Goal: Task Accomplishment & Management: Manage account settings

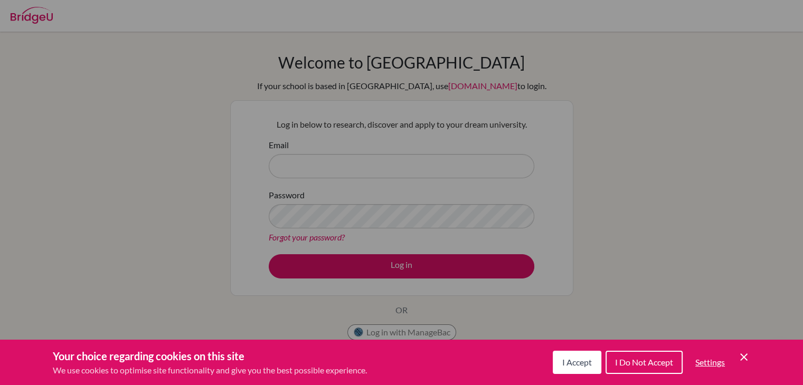
click at [739, 357] on icon "Cookie Control Close Icon" at bounding box center [744, 357] width 13 height 13
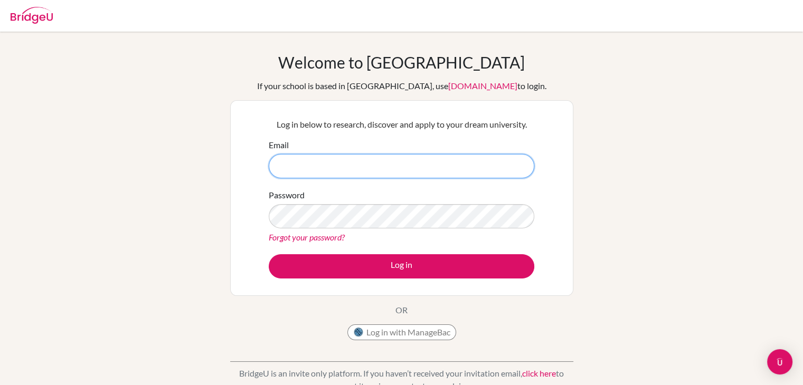
click at [403, 161] on input "Email" at bounding box center [402, 166] width 266 height 24
type input "archita.1970@gems.edu.np"
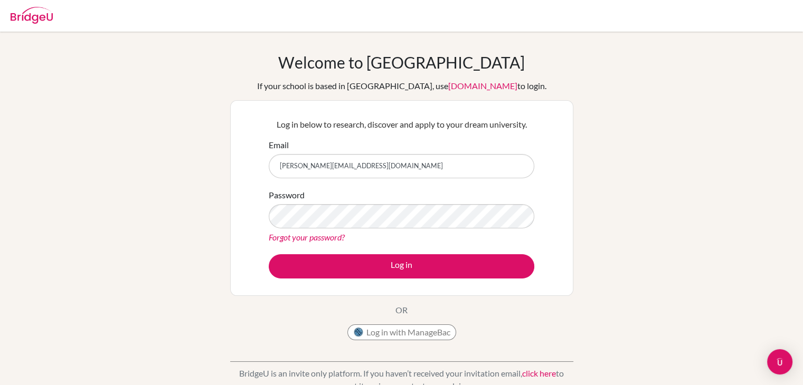
click at [323, 239] on link "Forgot your password?" at bounding box center [307, 237] width 76 height 10
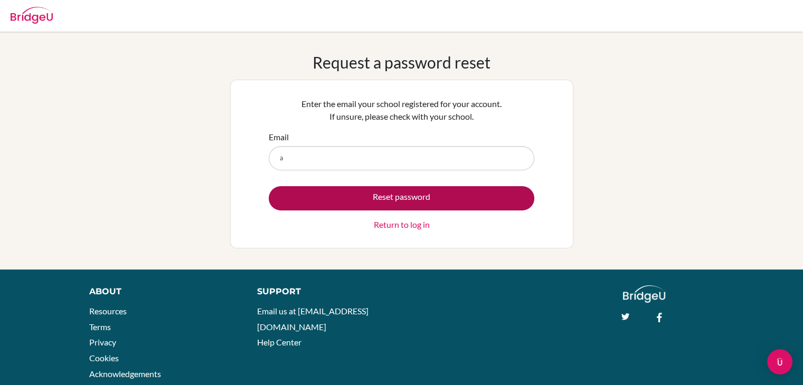
type input "[PERSON_NAME][EMAIL_ADDRESS][DOMAIN_NAME]"
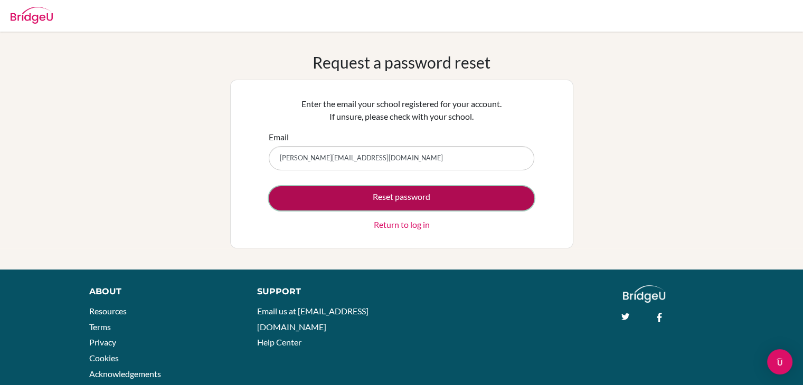
click at [359, 194] on button "Reset password" at bounding box center [402, 198] width 266 height 24
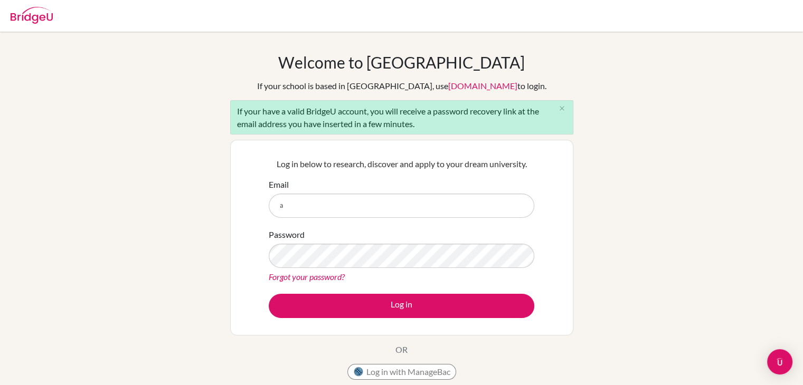
type input "[PERSON_NAME][EMAIL_ADDRESS][DOMAIN_NAME]"
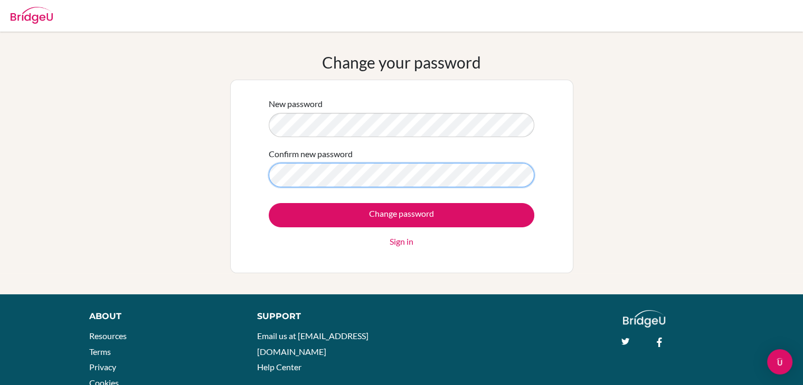
click at [269, 203] on input "Change password" at bounding box center [402, 215] width 266 height 24
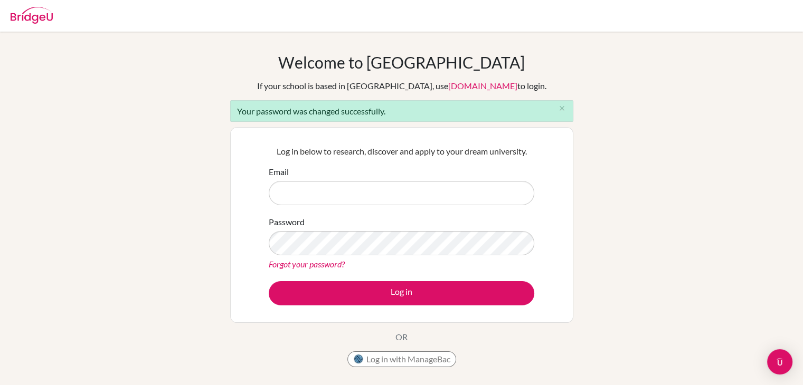
click at [346, 186] on input "Email" at bounding box center [402, 193] width 266 height 24
type input "[PERSON_NAME][EMAIL_ADDRESS][DOMAIN_NAME]"
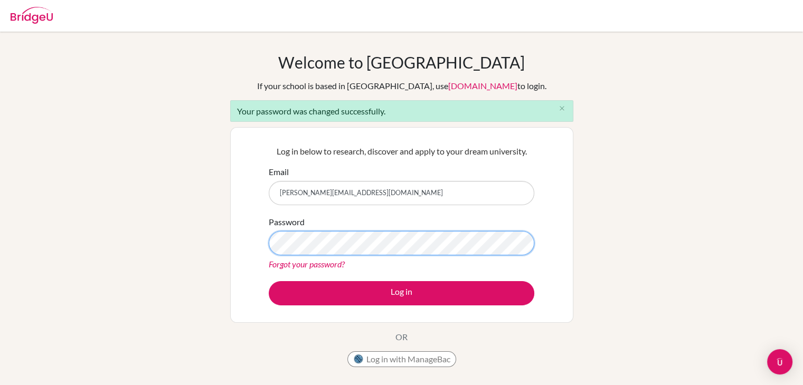
click at [269, 281] on button "Log in" at bounding box center [402, 293] width 266 height 24
